Goal: Task Accomplishment & Management: Complete application form

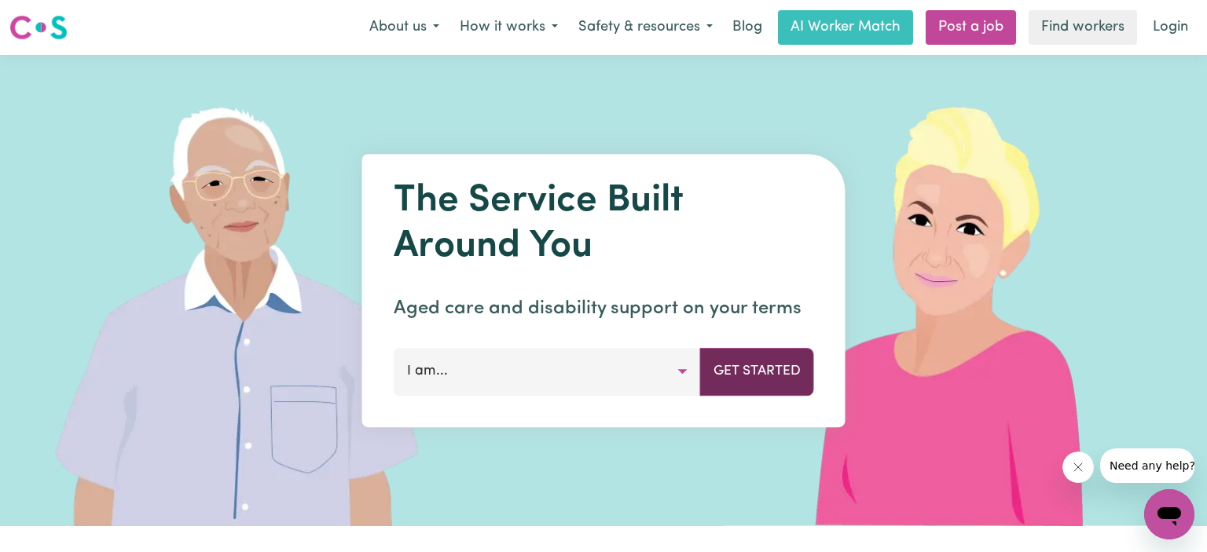
click at [768, 378] on button "Get Started" at bounding box center [757, 371] width 114 height 47
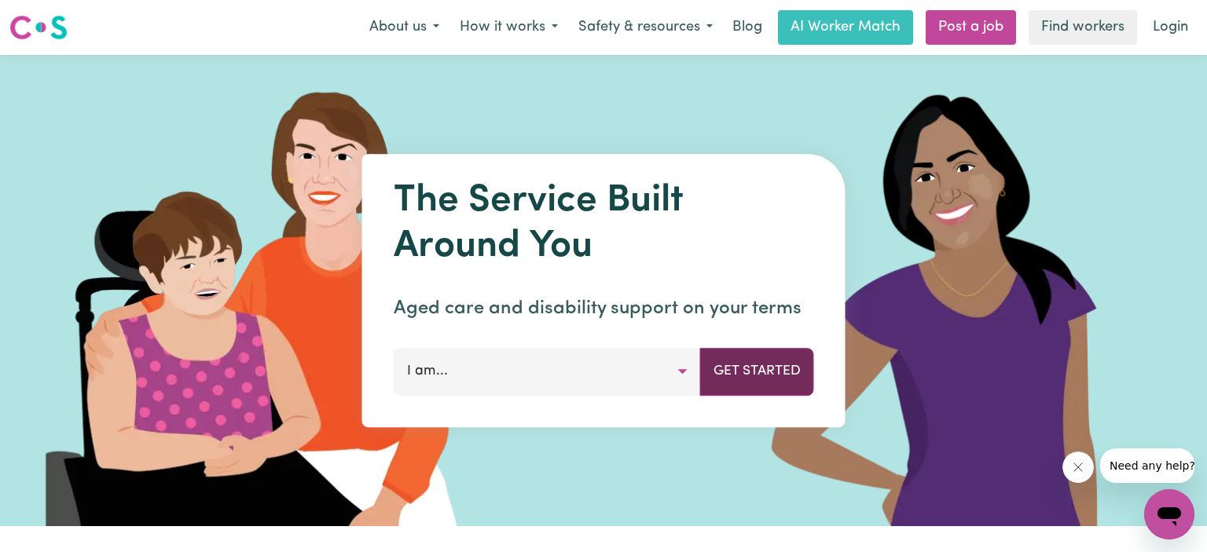
click at [750, 381] on button "Get Started" at bounding box center [757, 371] width 114 height 47
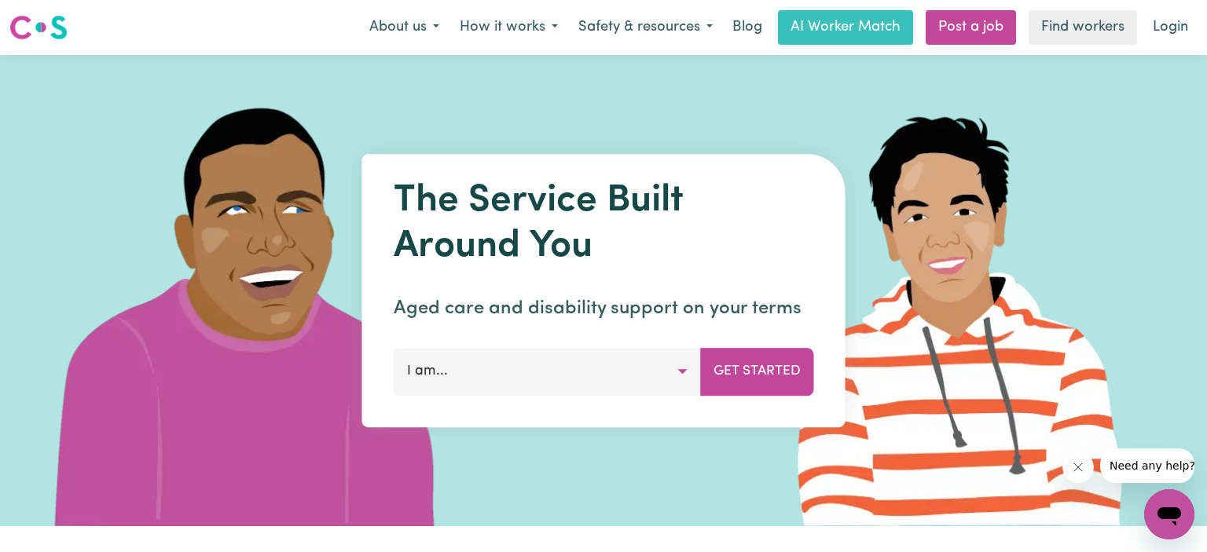
drag, startPoint x: 684, startPoint y: 366, endPoint x: 472, endPoint y: 392, distance: 214.5
click at [472, 392] on button "I am..." at bounding box center [547, 371] width 307 height 47
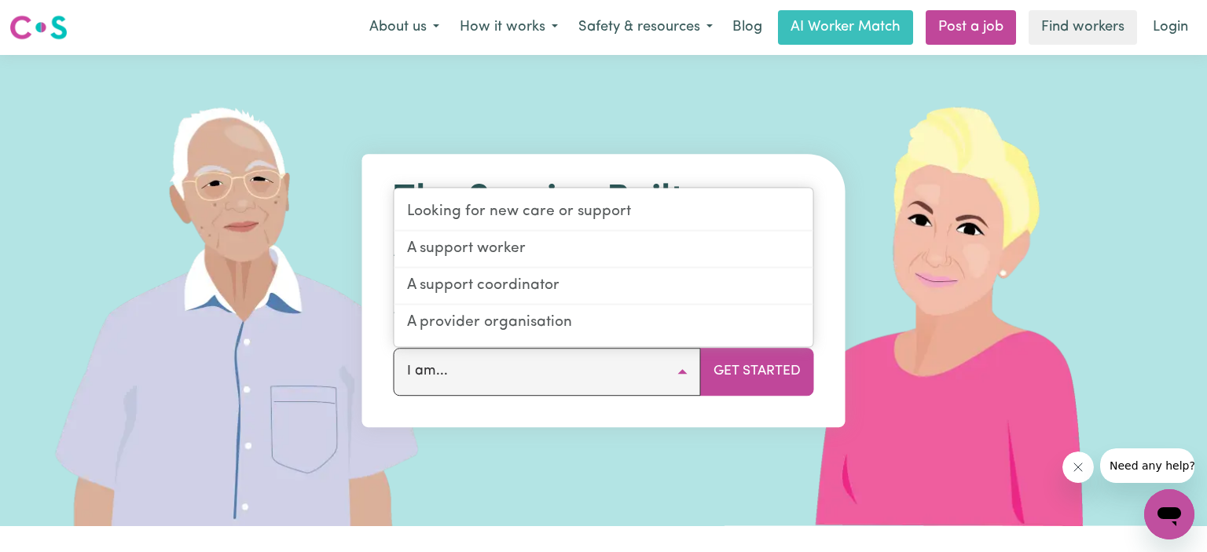
click at [685, 373] on button "I am..." at bounding box center [547, 371] width 307 height 47
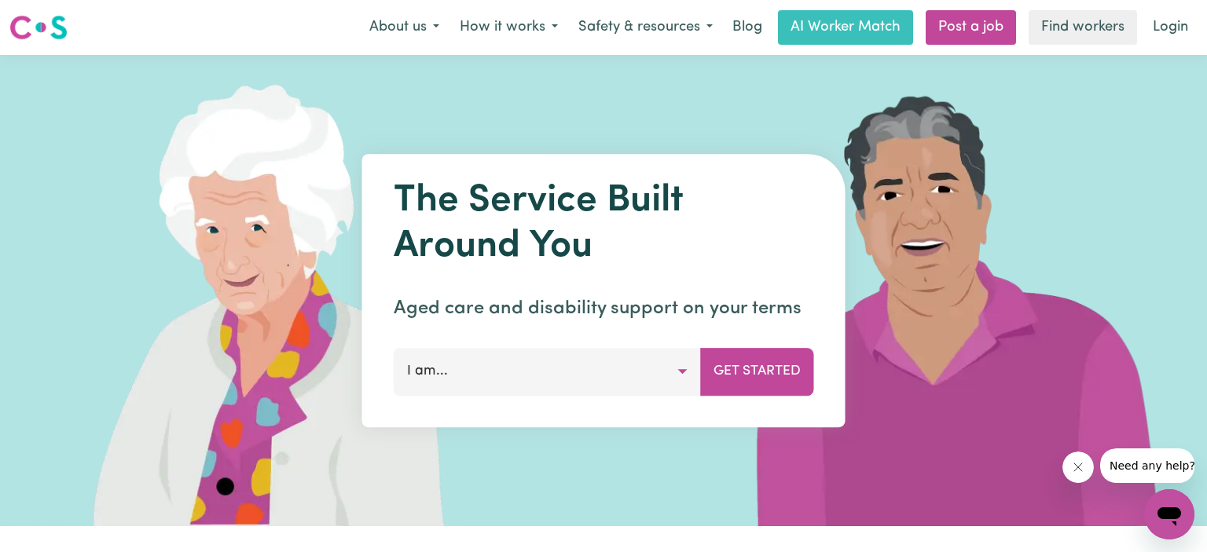
click at [684, 369] on button "I am..." at bounding box center [547, 371] width 307 height 47
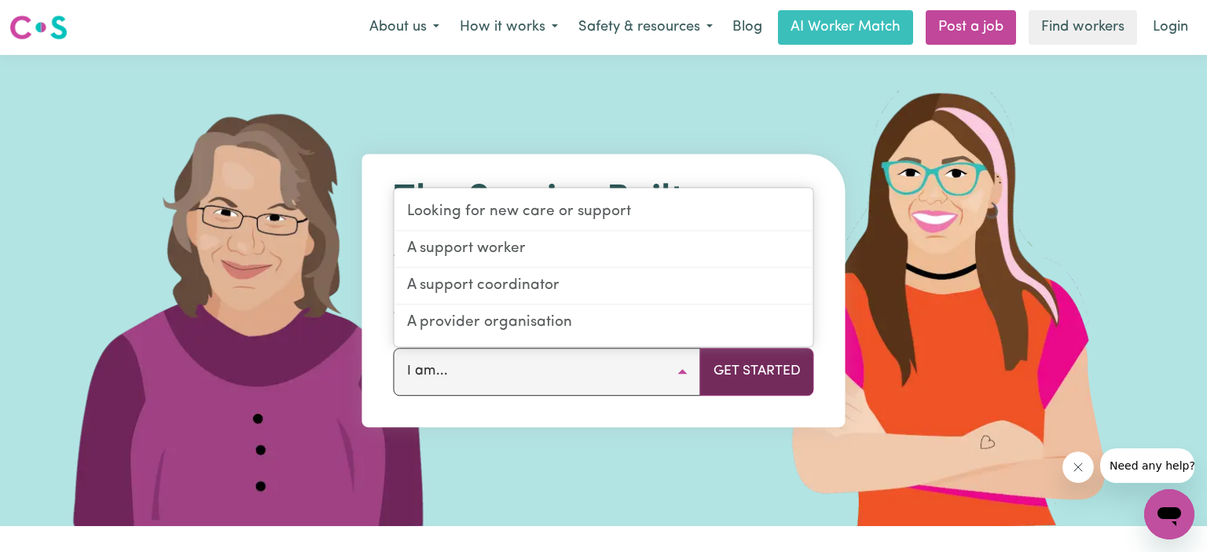
drag, startPoint x: 740, startPoint y: 379, endPoint x: 720, endPoint y: 374, distance: 21.0
click at [720, 374] on button "Get Started" at bounding box center [757, 371] width 114 height 47
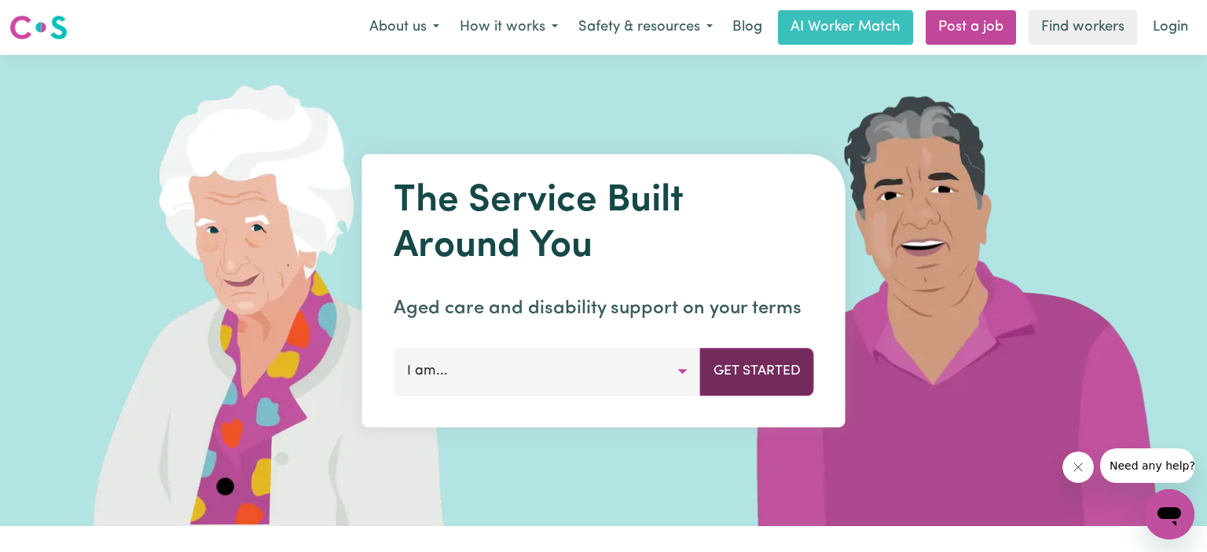
click at [748, 369] on button "Get Started" at bounding box center [757, 371] width 114 height 47
click at [681, 370] on button "I am..." at bounding box center [547, 371] width 307 height 47
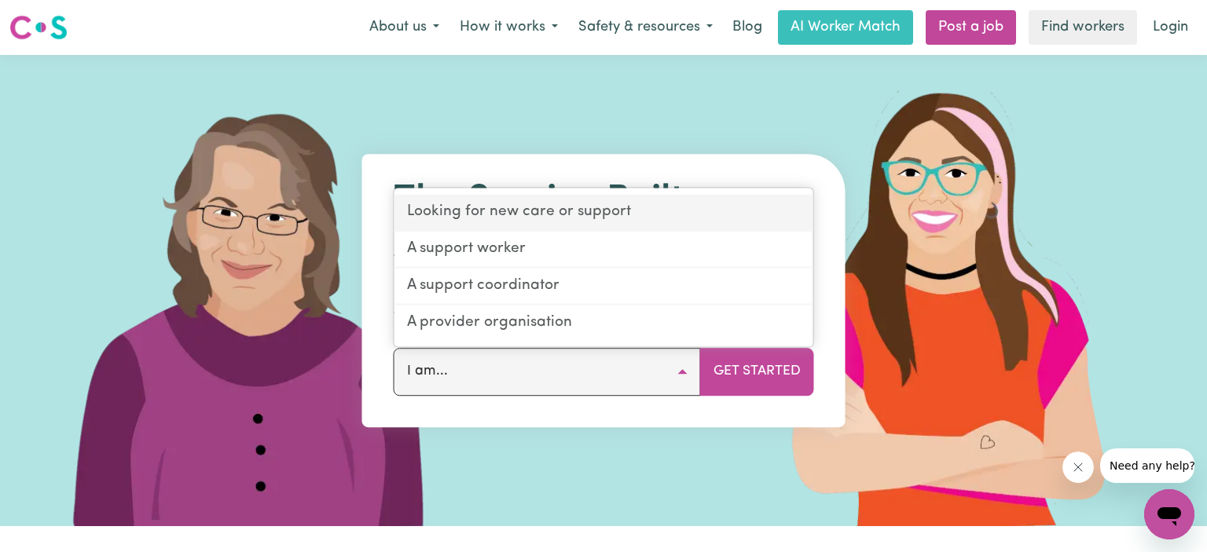
click at [599, 218] on link "Looking for new care or support" at bounding box center [603, 213] width 419 height 37
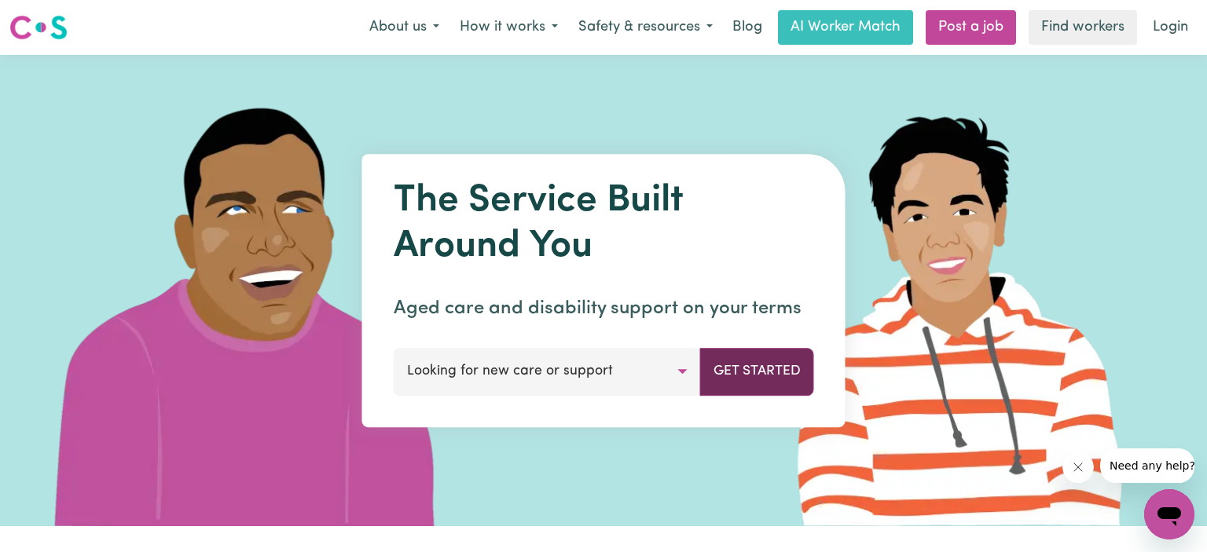
click at [745, 375] on button "Get Started" at bounding box center [757, 371] width 114 height 47
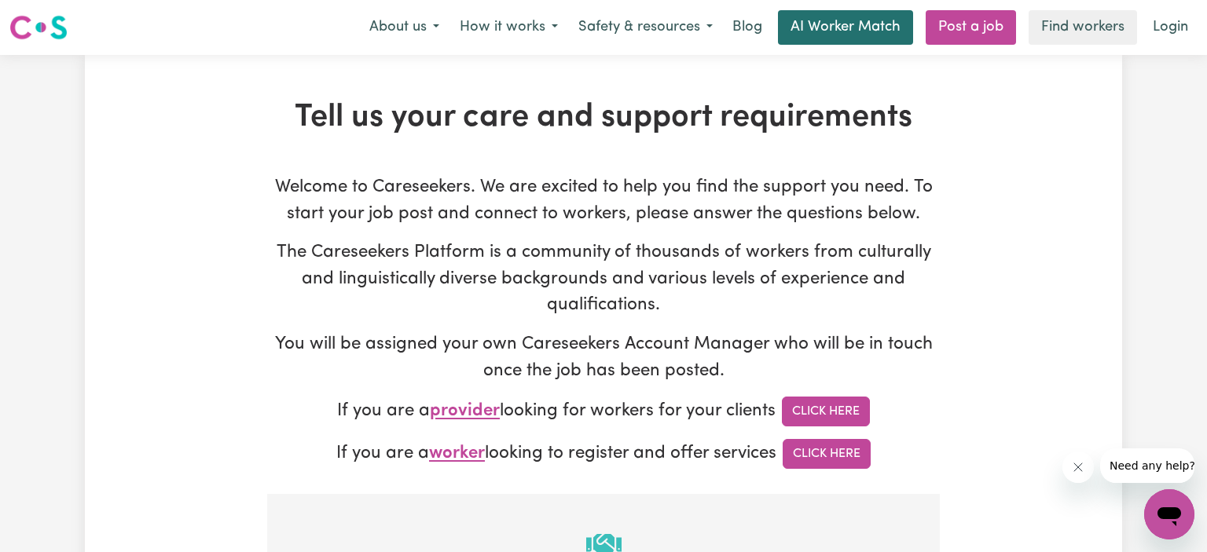
click at [819, 39] on link "AI Worker Match" at bounding box center [845, 27] width 135 height 35
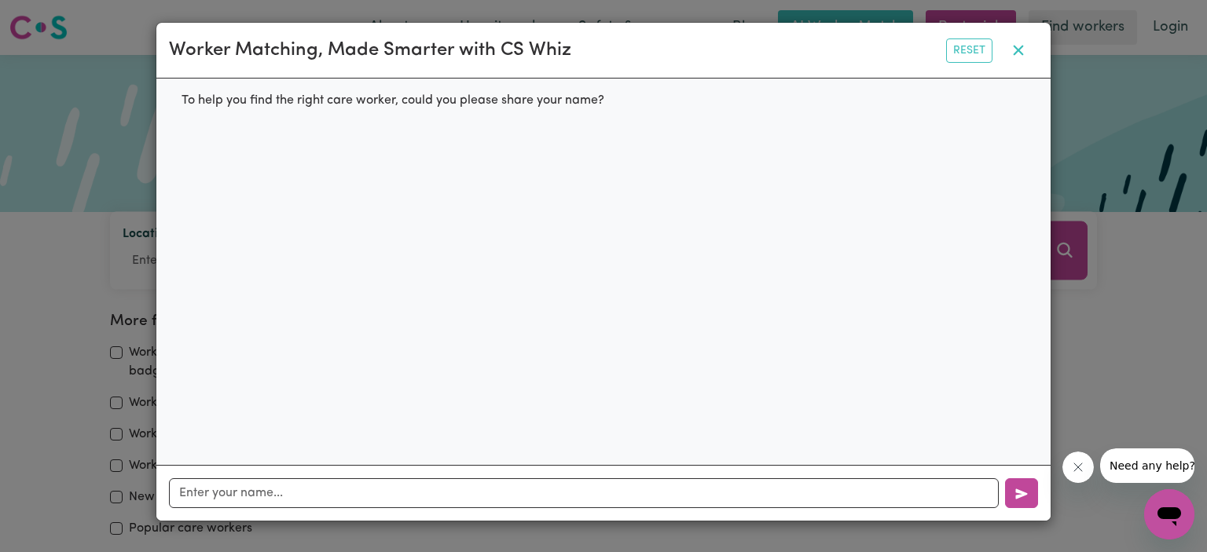
click at [1017, 61] on button "button" at bounding box center [1018, 50] width 39 height 30
